Goal: Find specific page/section: Find specific page/section

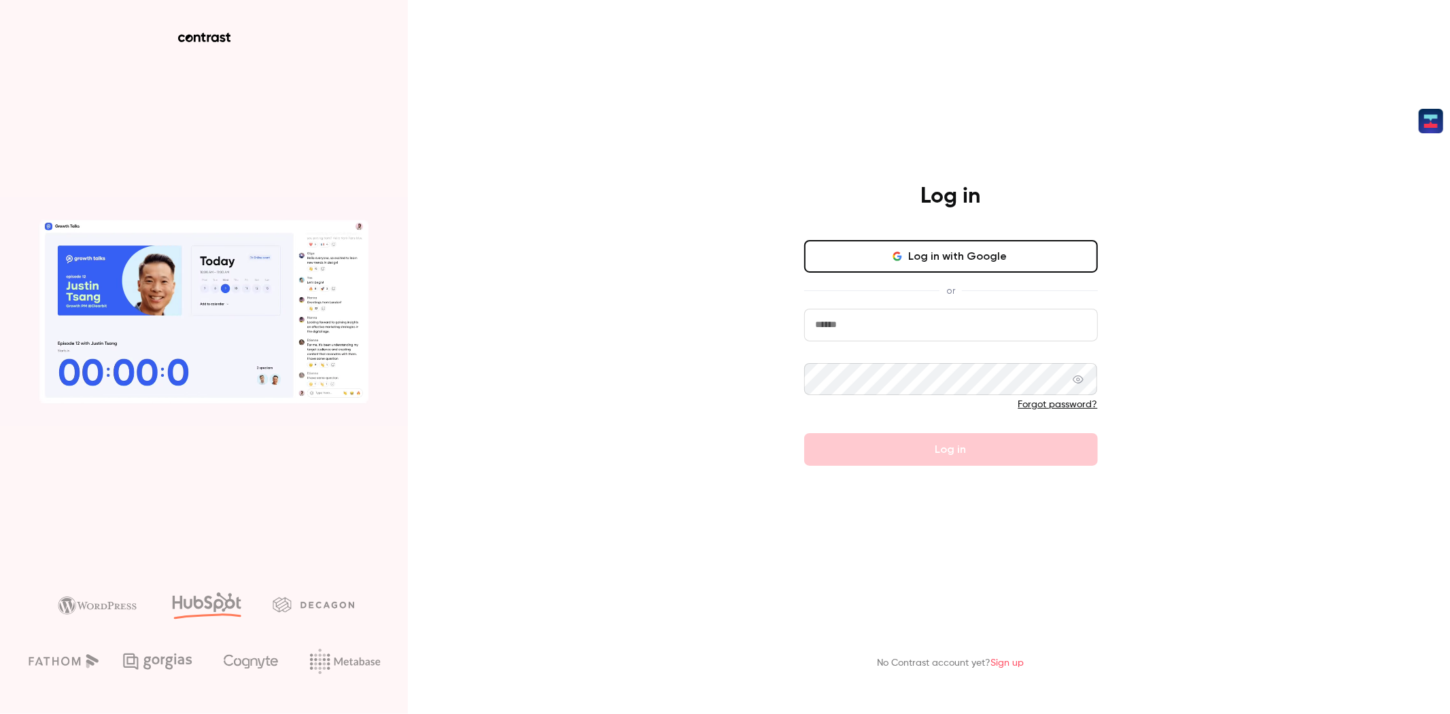
click at [888, 311] on input "email" at bounding box center [951, 325] width 294 height 33
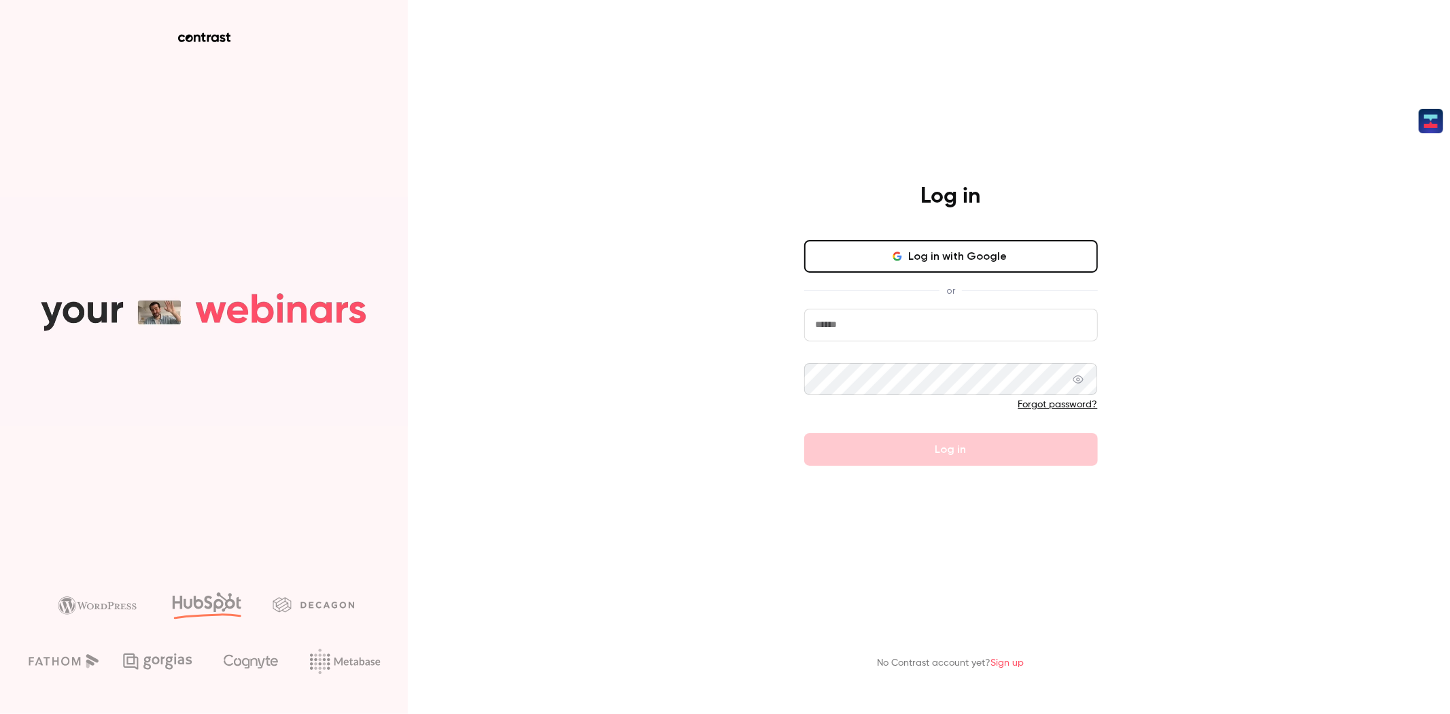
paste input "**********"
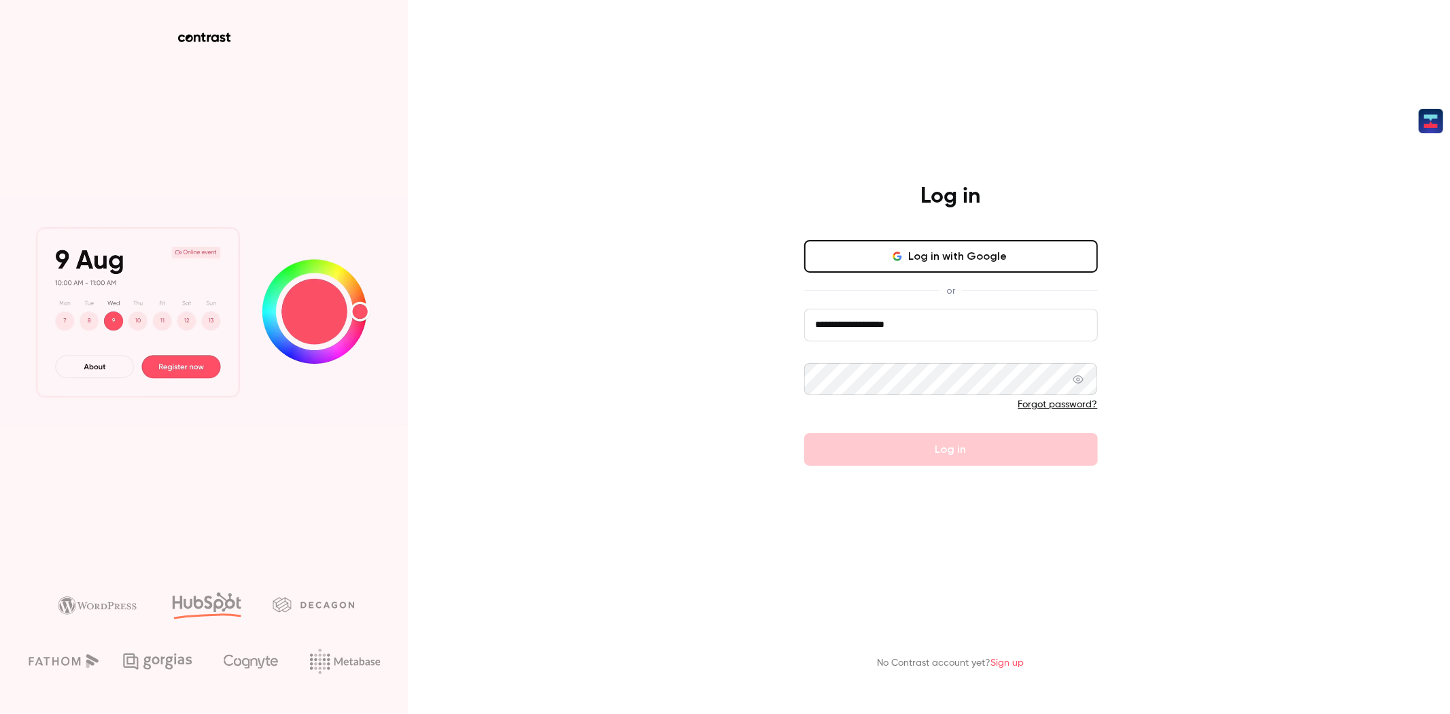
type input "**********"
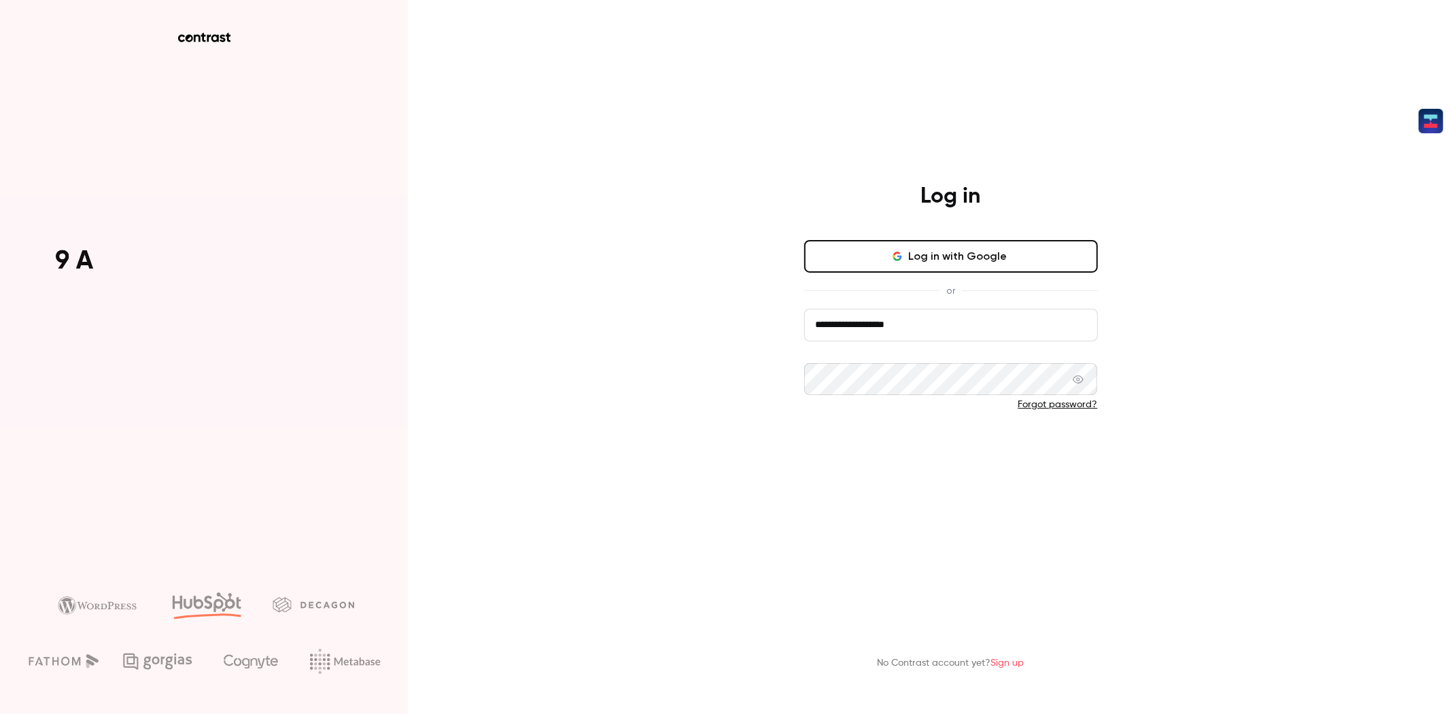
click at [936, 449] on button "Log in" at bounding box center [951, 449] width 294 height 33
